Goal: Book appointment/travel/reservation

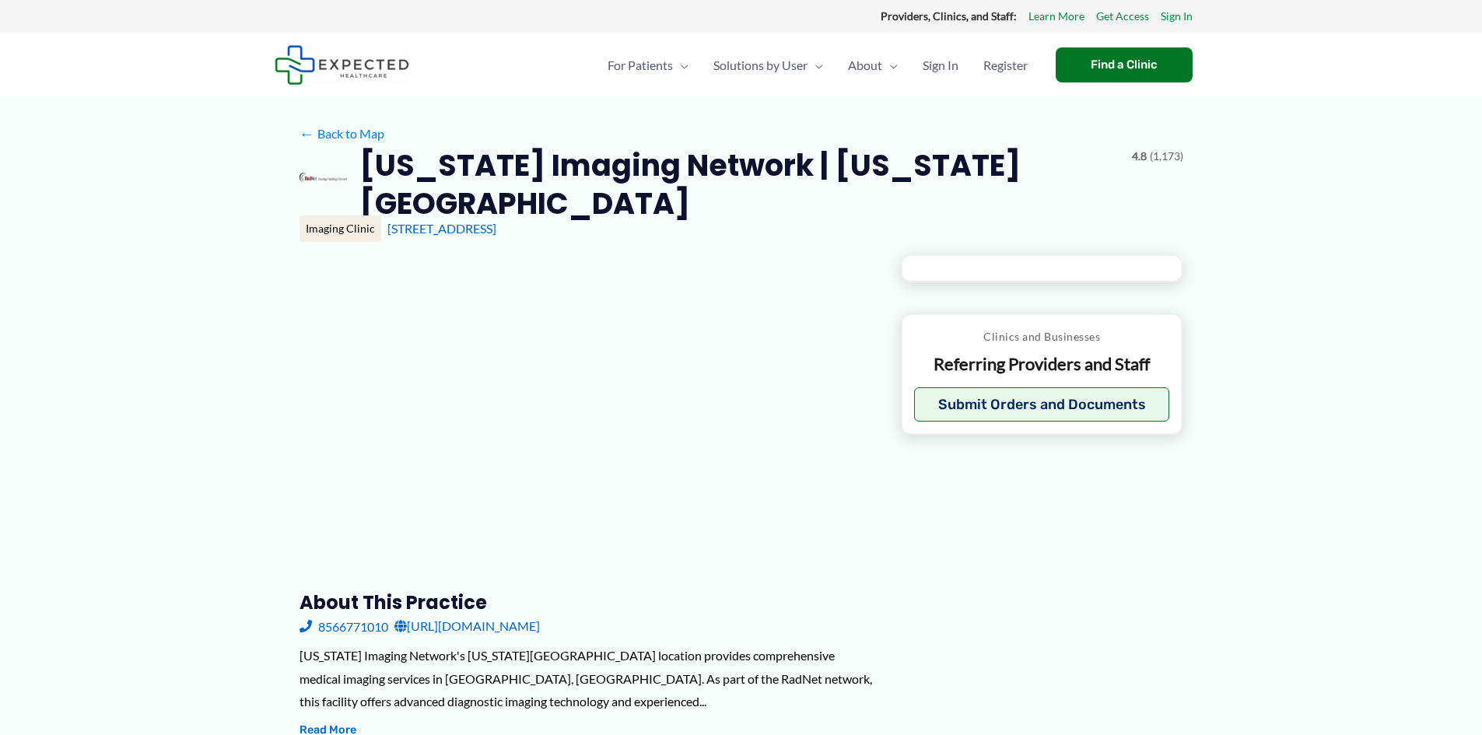
type input "**********"
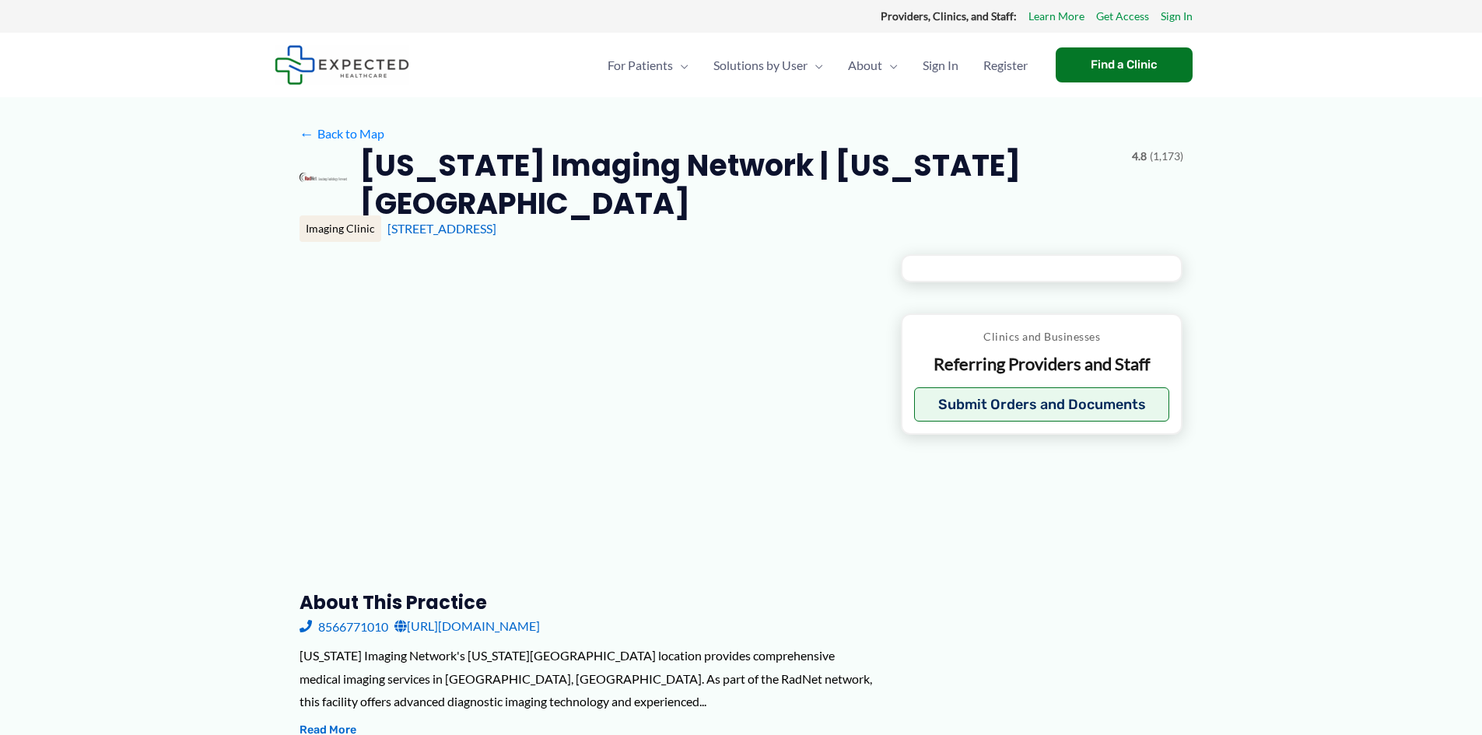
type input "**********"
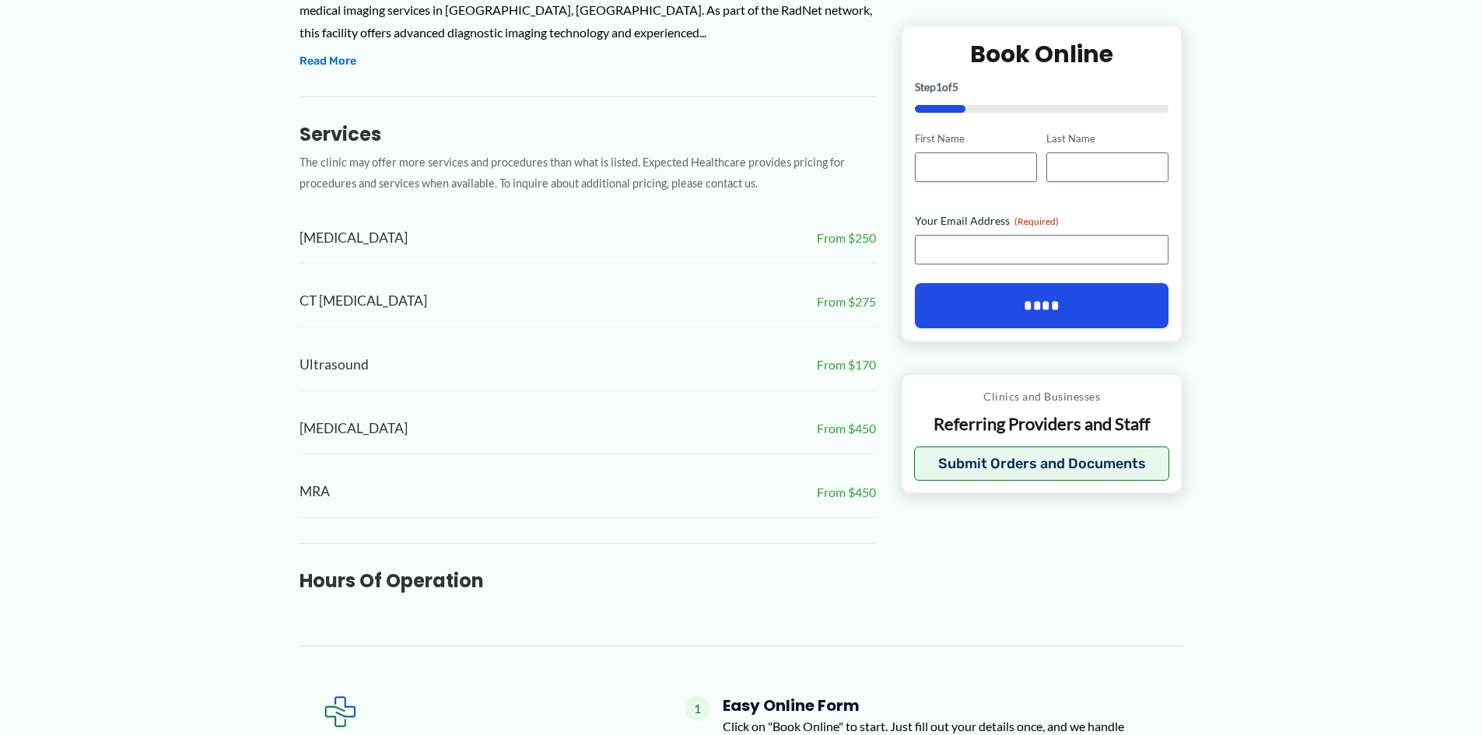
scroll to position [545, 0]
